Goal: Information Seeking & Learning: Learn about a topic

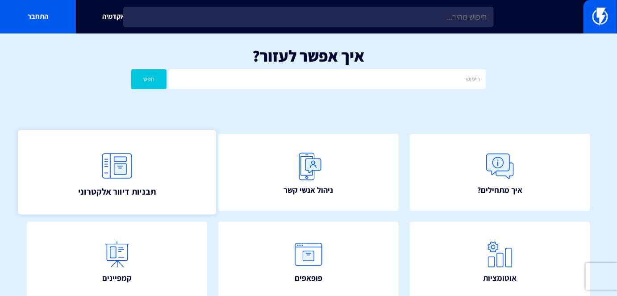
click at [146, 196] on span "תבניות דיוור אלקטרוני" at bounding box center [117, 191] width 78 height 13
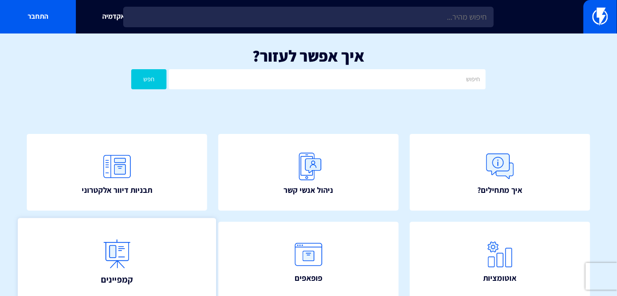
click at [135, 241] on img at bounding box center [116, 253] width 39 height 39
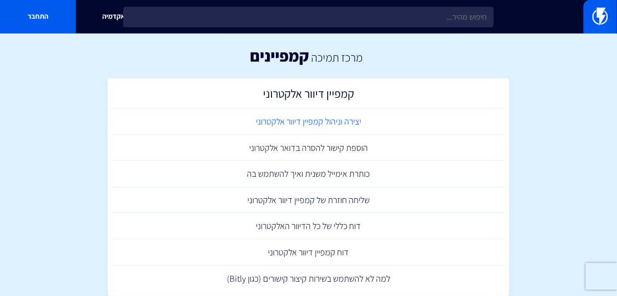
click at [296, 129] on link "יצירה וניהול קמפיין דיוור אלקטרוני" at bounding box center [308, 122] width 393 height 26
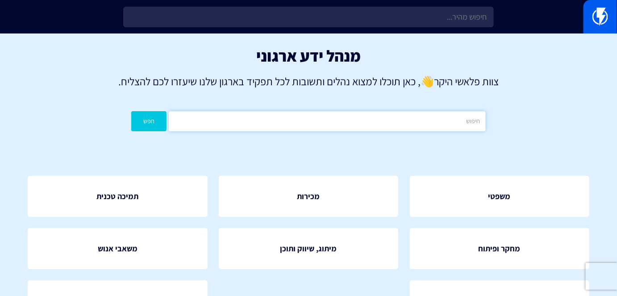
click at [443, 121] on input "text" at bounding box center [327, 121] width 317 height 20
type input "אוטומציות"
click at [147, 119] on button "חפש" at bounding box center [148, 121] width 35 height 20
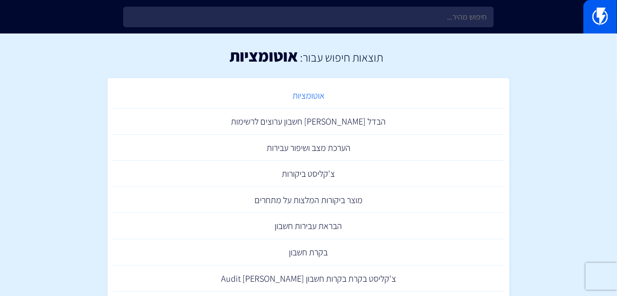
click at [317, 89] on link "אוטומציות" at bounding box center [308, 96] width 393 height 26
